Goal: Task Accomplishment & Management: Use online tool/utility

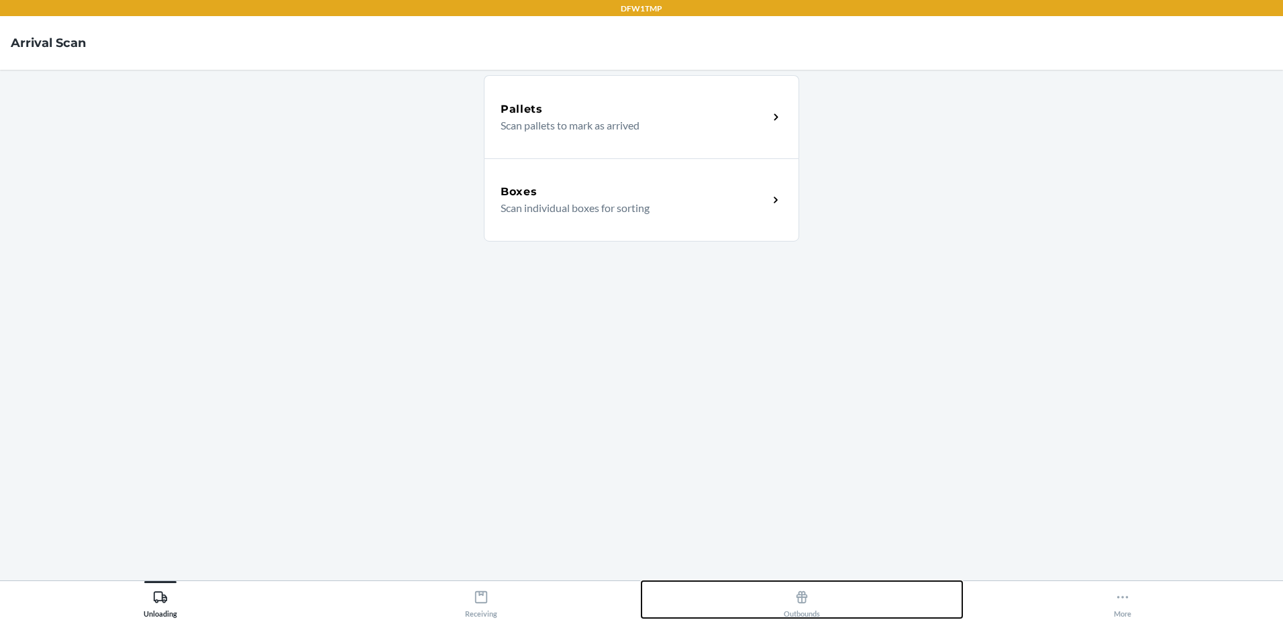
click at [794, 600] on icon at bounding box center [801, 597] width 15 height 15
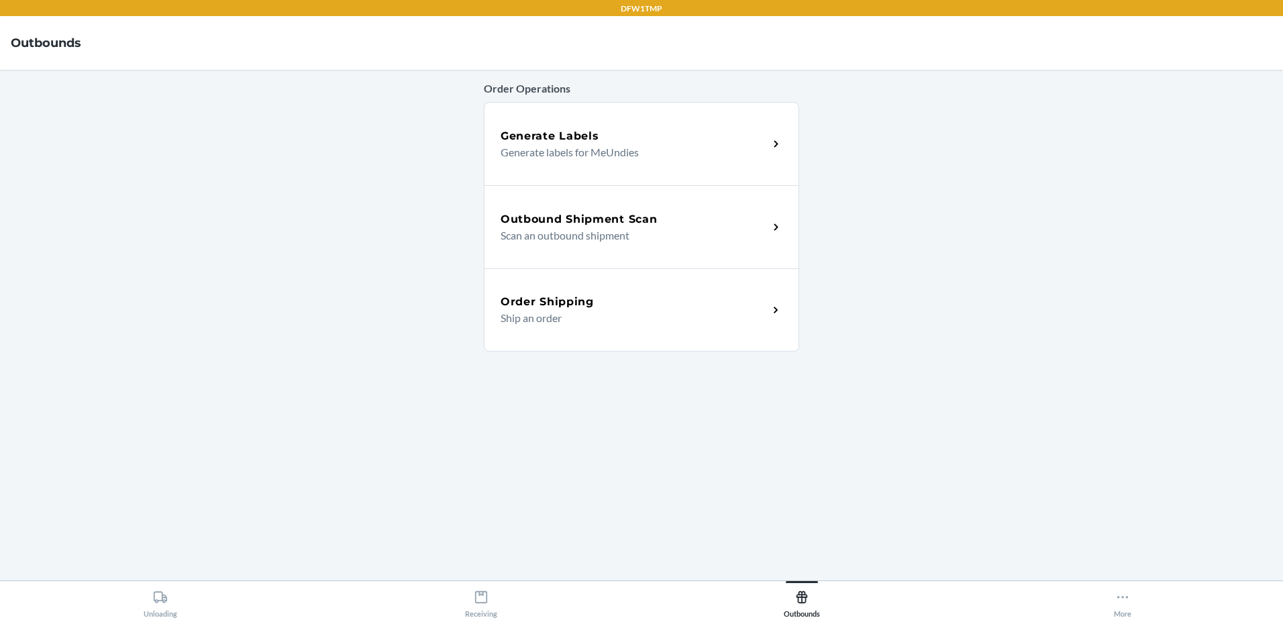
click at [620, 253] on div "Outbound Shipment Scan Scan an outbound shipment" at bounding box center [641, 226] width 315 height 83
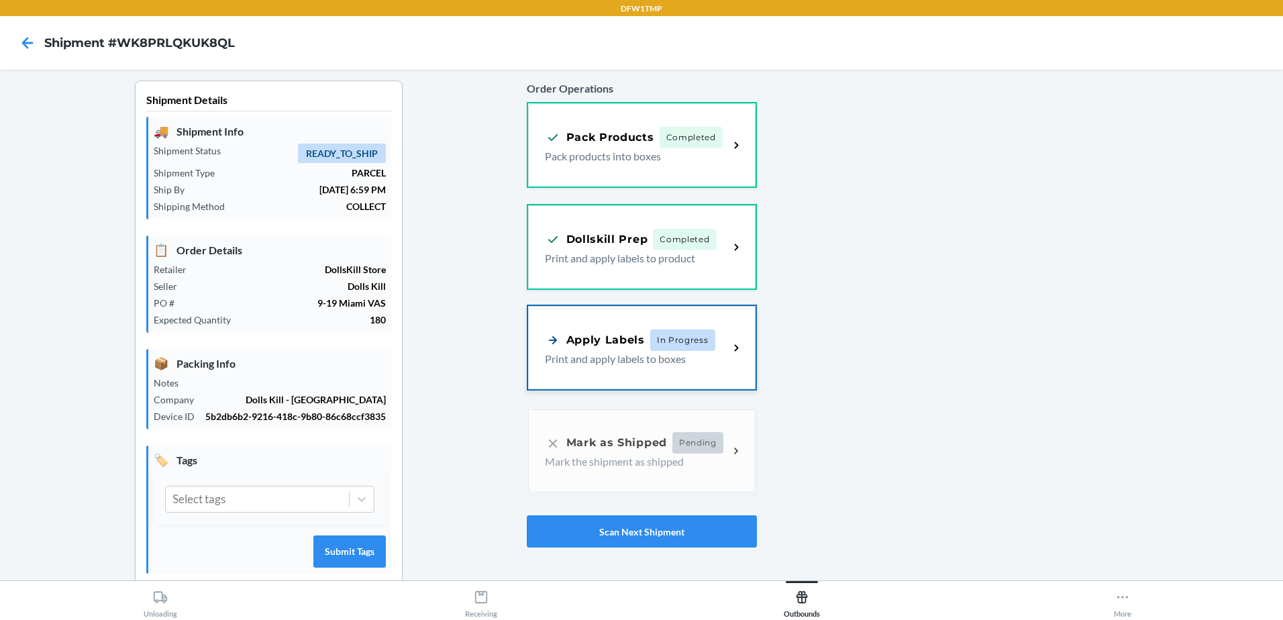
click at [621, 351] on p "Print and apply labels to boxes" at bounding box center [632, 359] width 174 height 16
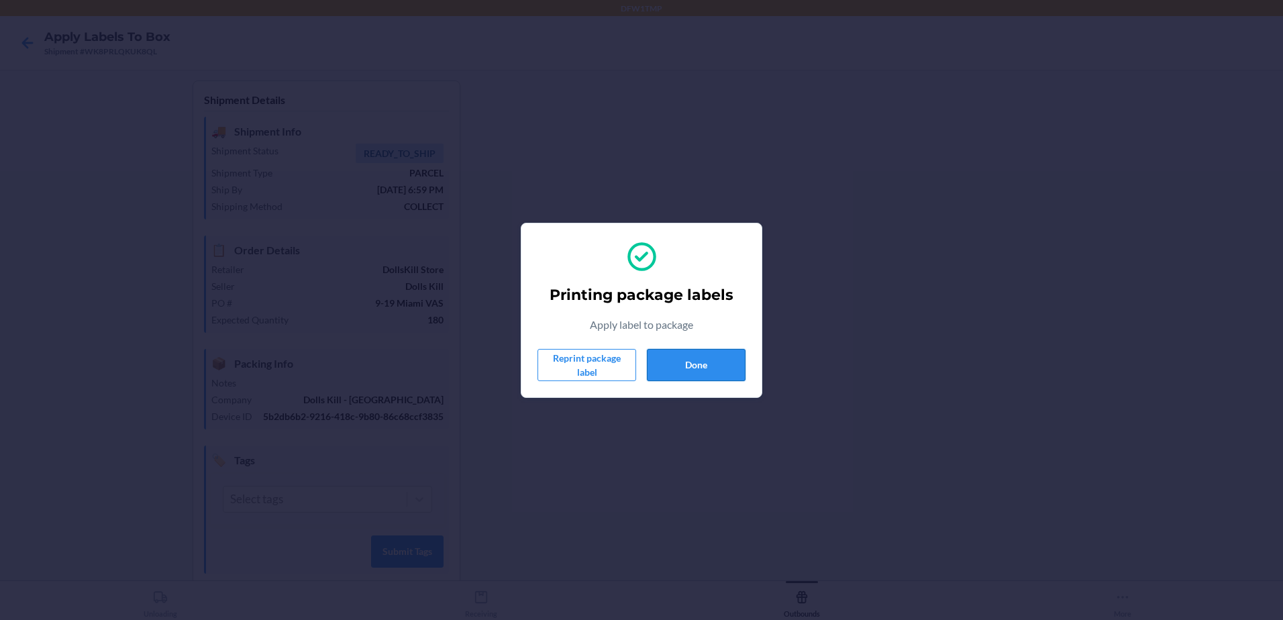
click at [702, 368] on button "Done" at bounding box center [696, 365] width 99 height 32
click at [694, 362] on button "Done" at bounding box center [696, 365] width 99 height 32
click at [657, 358] on button "Done" at bounding box center [696, 365] width 99 height 32
click at [672, 358] on button "Done" at bounding box center [696, 365] width 99 height 32
click at [672, 362] on button "Done" at bounding box center [696, 365] width 99 height 32
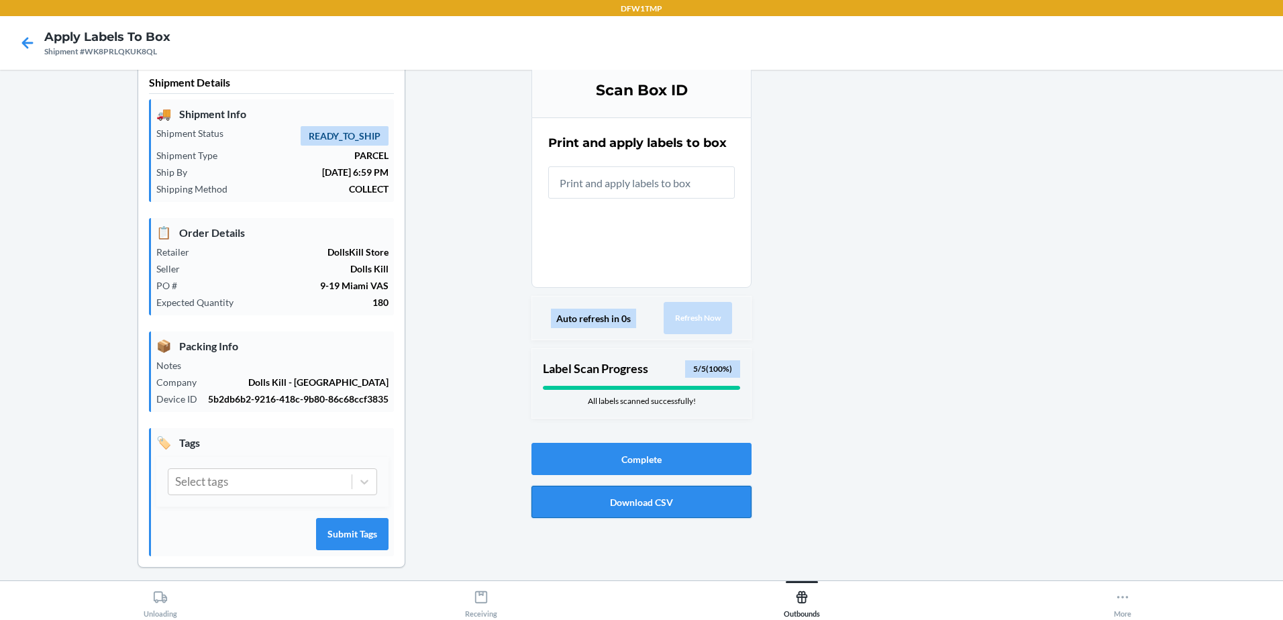
scroll to position [26, 0]
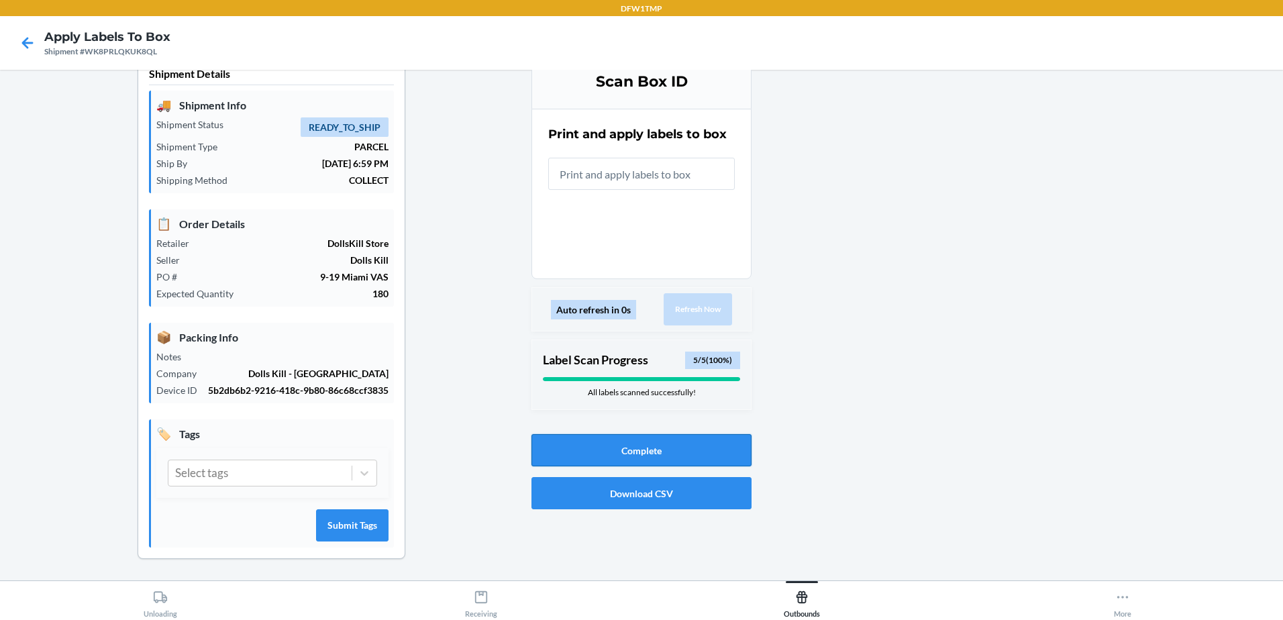
click at [640, 453] on button "Complete" at bounding box center [641, 450] width 220 height 32
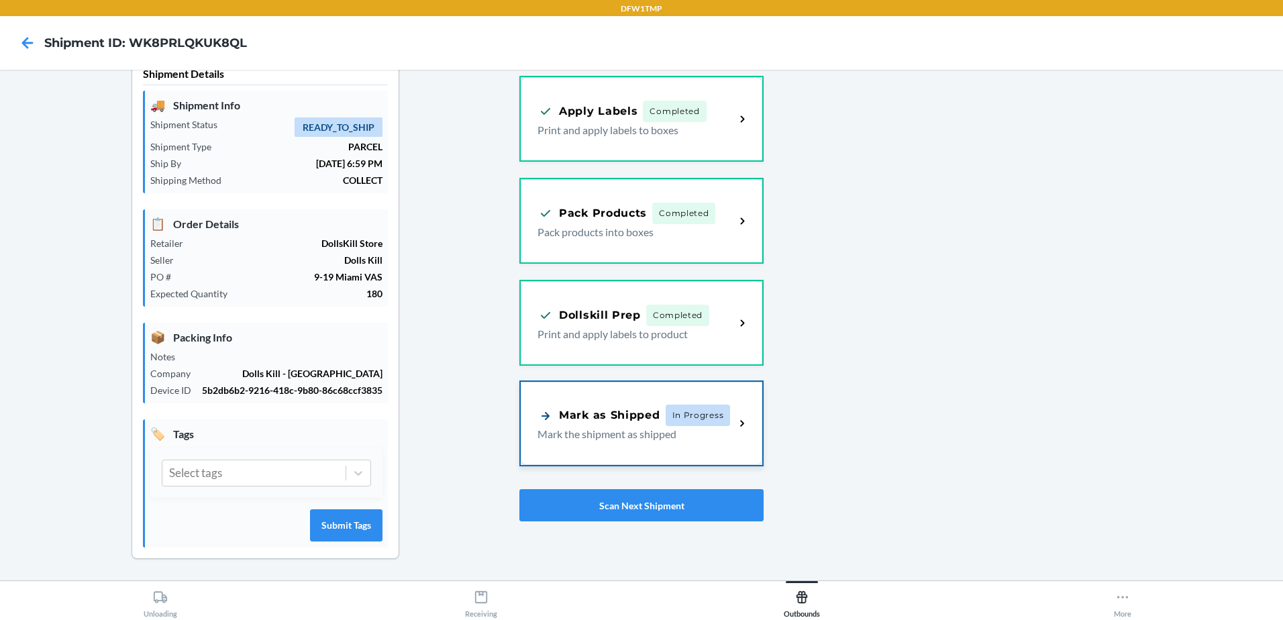
click at [630, 423] on div "Mark as Shipped" at bounding box center [598, 415] width 123 height 17
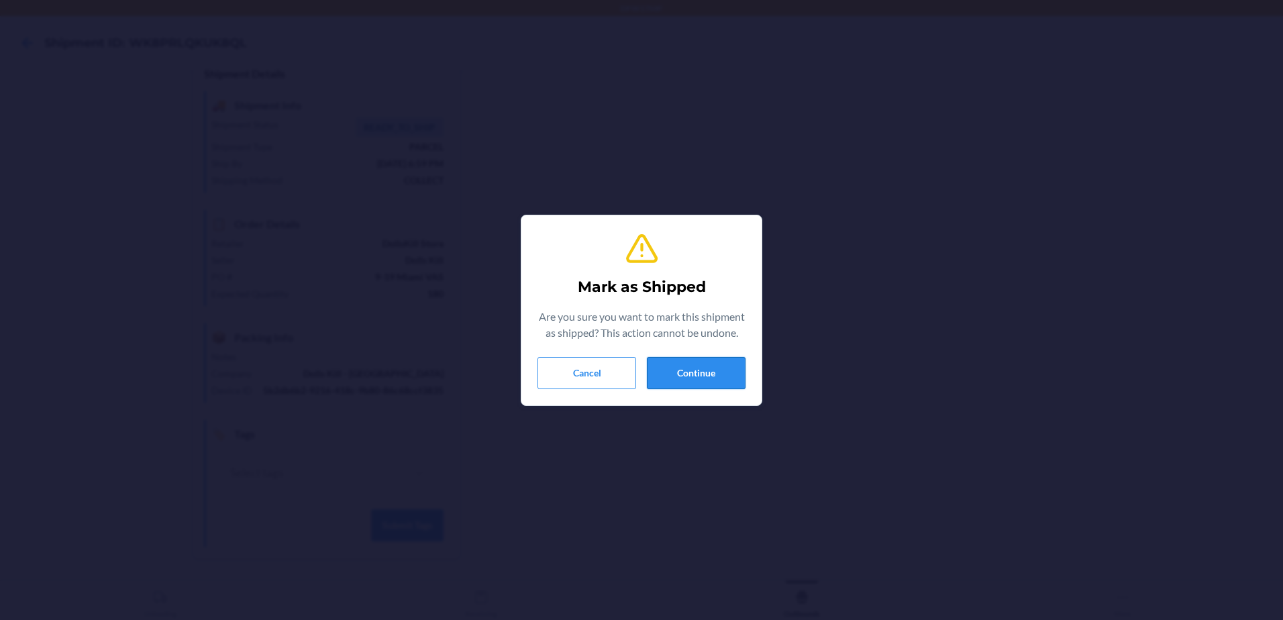
click at [684, 365] on button "Continue" at bounding box center [696, 373] width 99 height 32
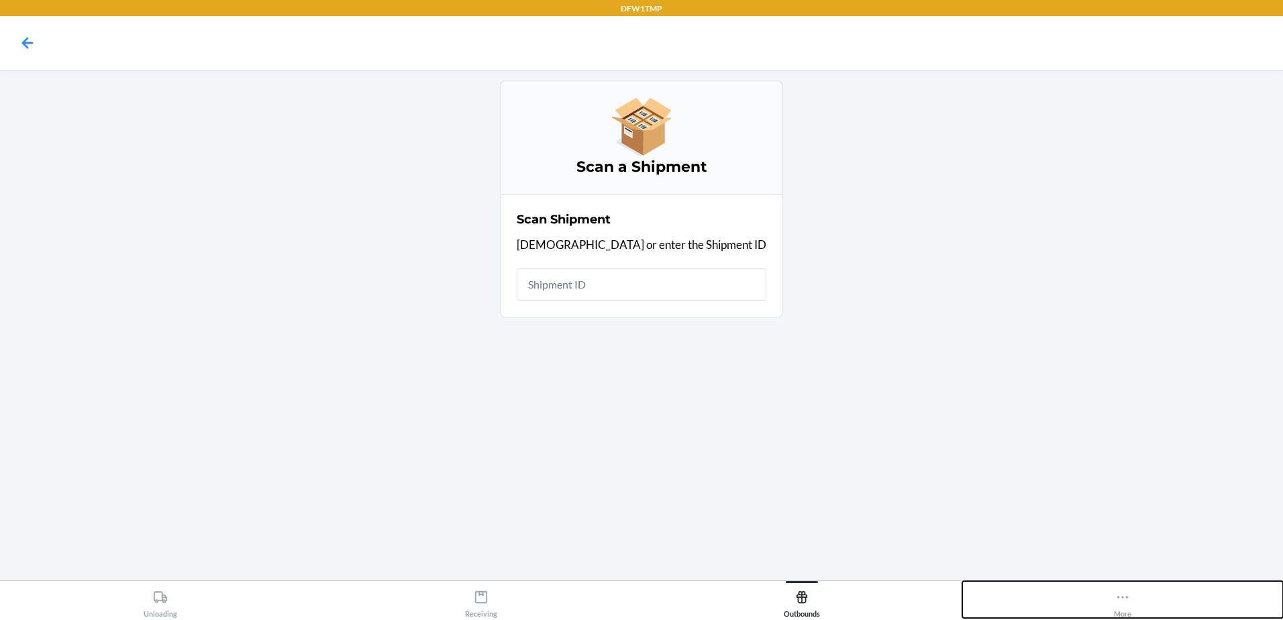
drag, startPoint x: 1122, startPoint y: 594, endPoint x: 1093, endPoint y: 547, distance: 54.5
click at [1122, 594] on icon at bounding box center [1122, 597] width 15 height 15
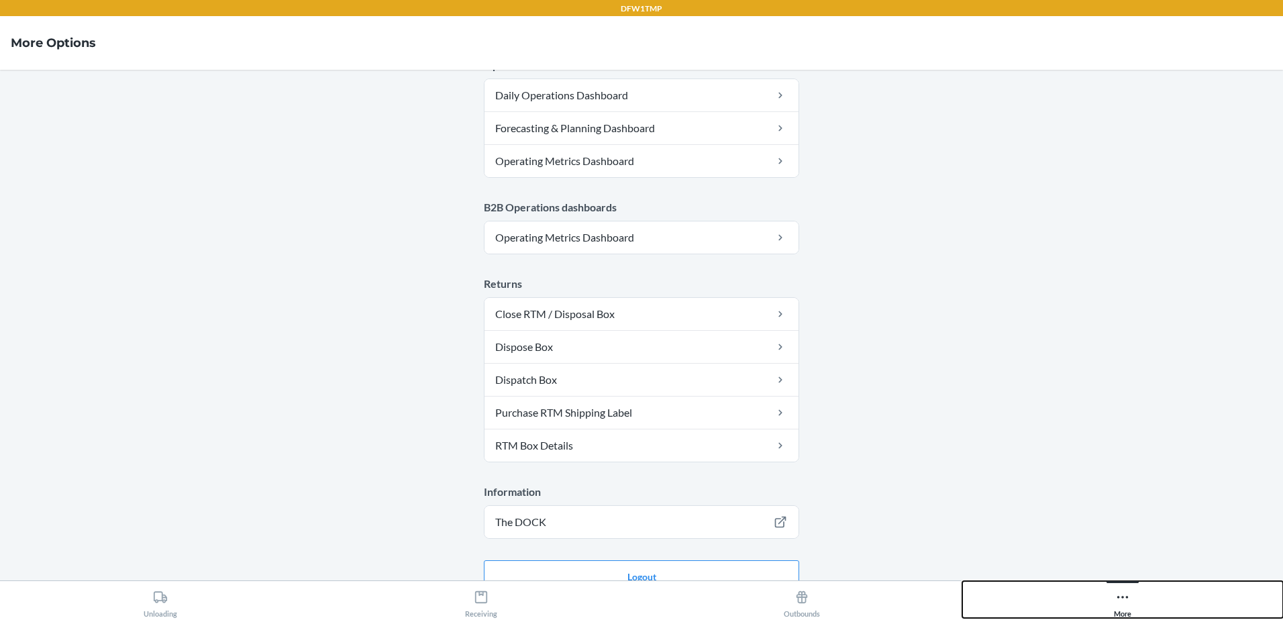
scroll to position [669, 0]
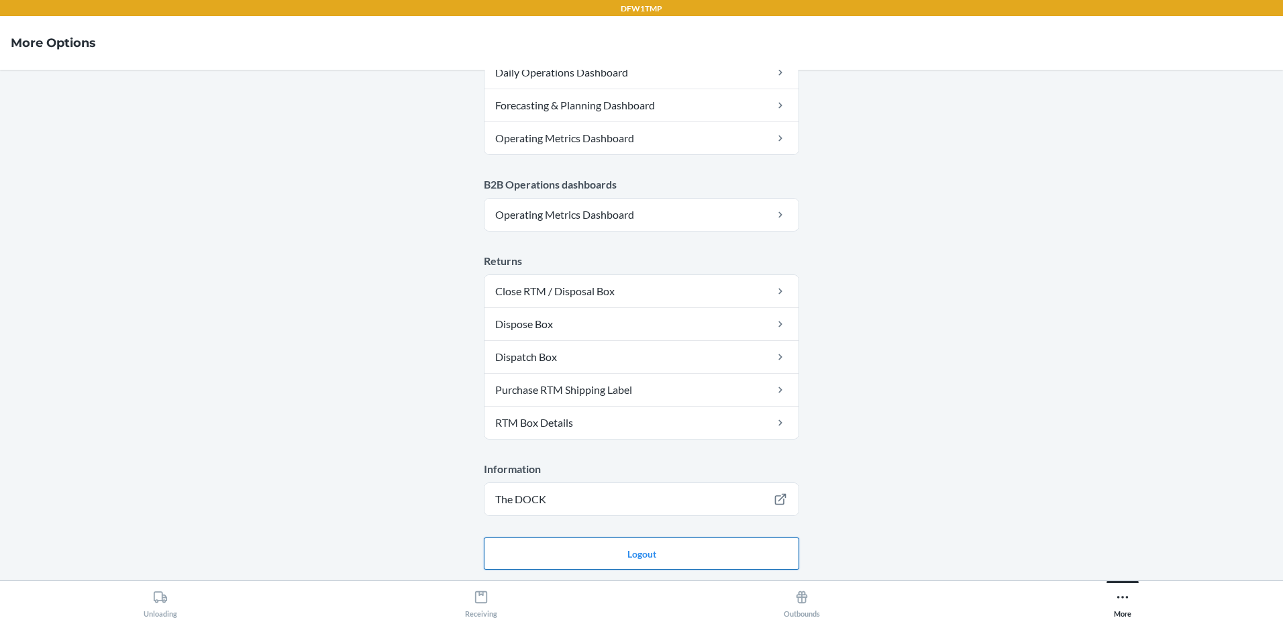
click at [624, 556] on button "Logout" at bounding box center [641, 553] width 315 height 32
